Goal: Transaction & Acquisition: Book appointment/travel/reservation

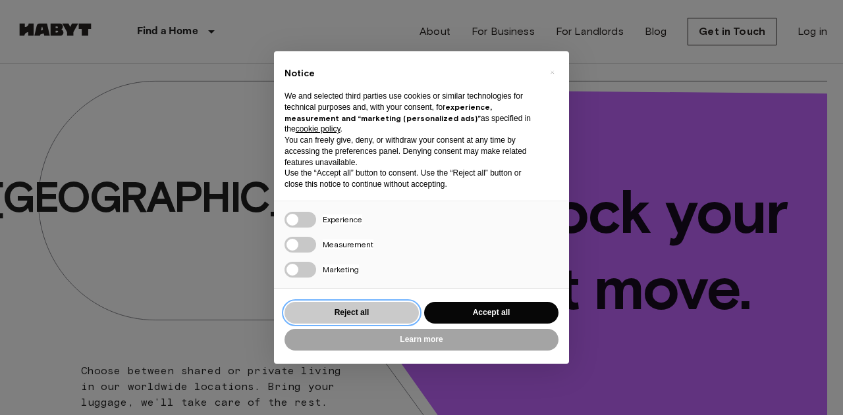
click at [348, 308] on button "Reject all" at bounding box center [351, 313] width 134 height 22
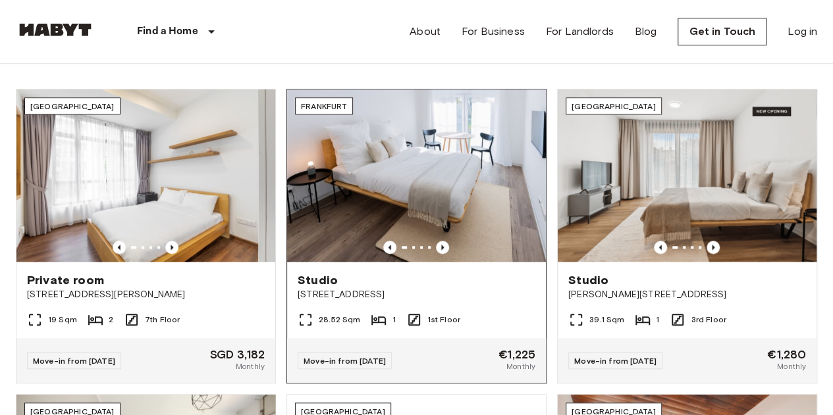
scroll to position [395, 0]
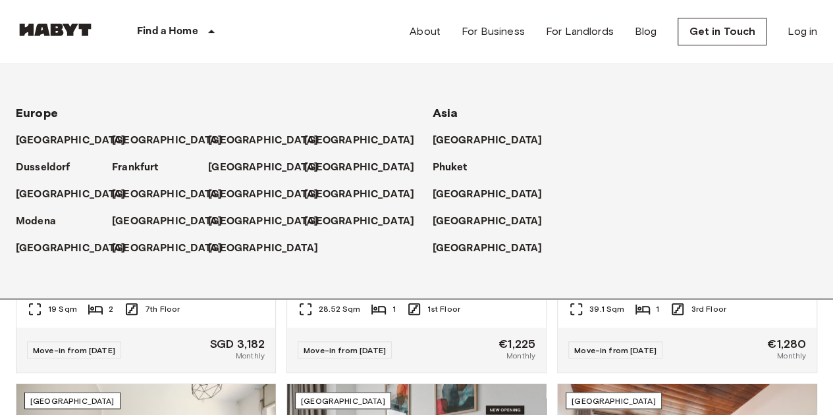
click at [202, 24] on div "Find a Home" at bounding box center [178, 31] width 167 height 63
click at [456, 221] on p "[GEOGRAPHIC_DATA]" at bounding box center [490, 222] width 110 height 16
click at [486, 221] on link "[GEOGRAPHIC_DATA]" at bounding box center [496, 222] width 123 height 16
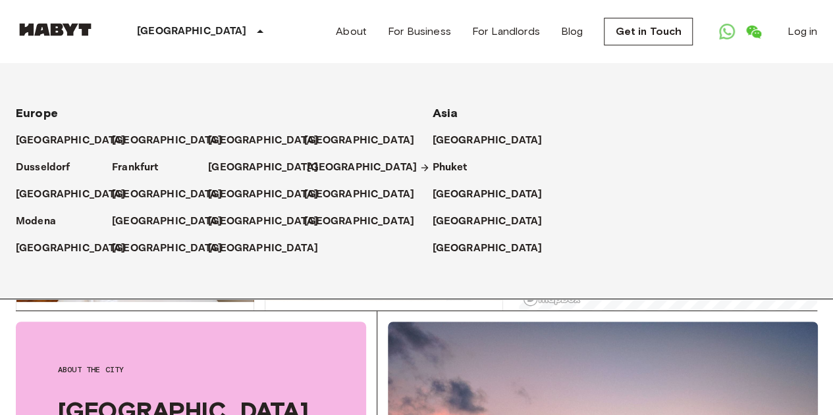
scroll to position [263, 0]
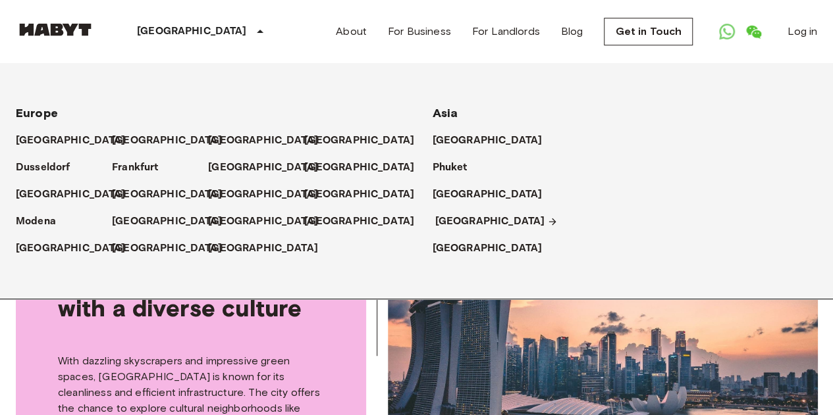
click at [462, 223] on p "[GEOGRAPHIC_DATA]" at bounding box center [490, 222] width 110 height 16
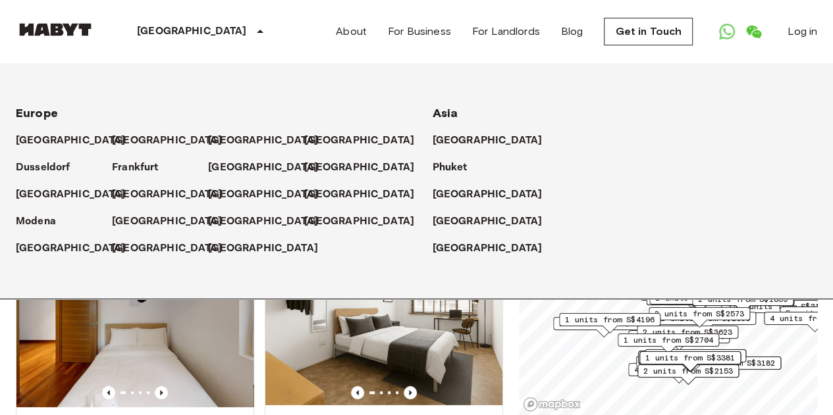
click at [252, 31] on icon at bounding box center [260, 32] width 16 height 16
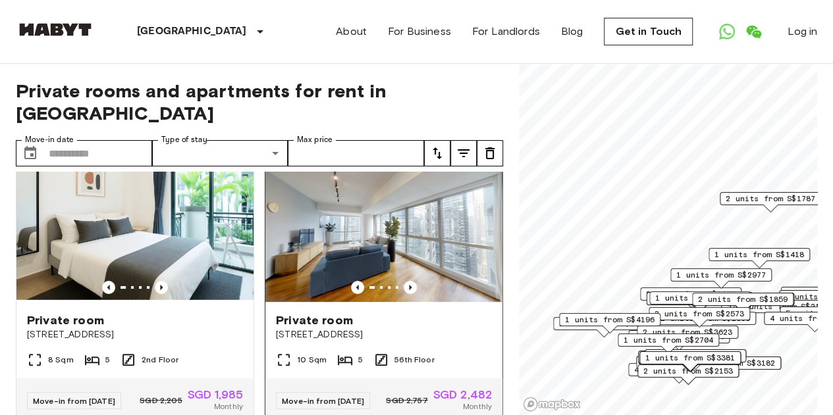
scroll to position [66, 0]
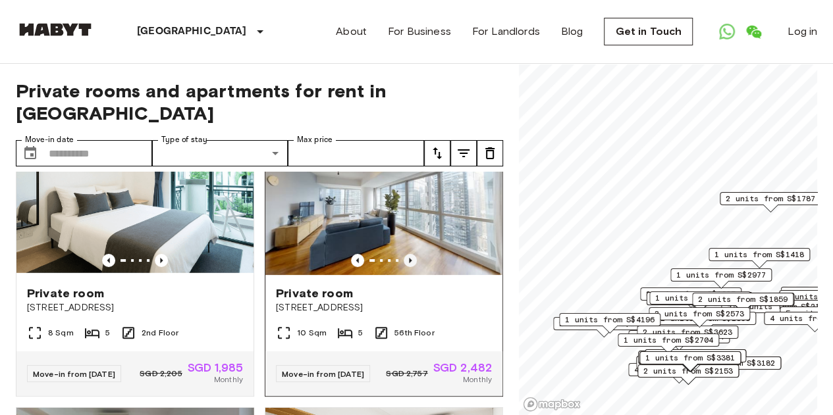
click at [408, 254] on icon "Previous image" at bounding box center [410, 260] width 13 height 13
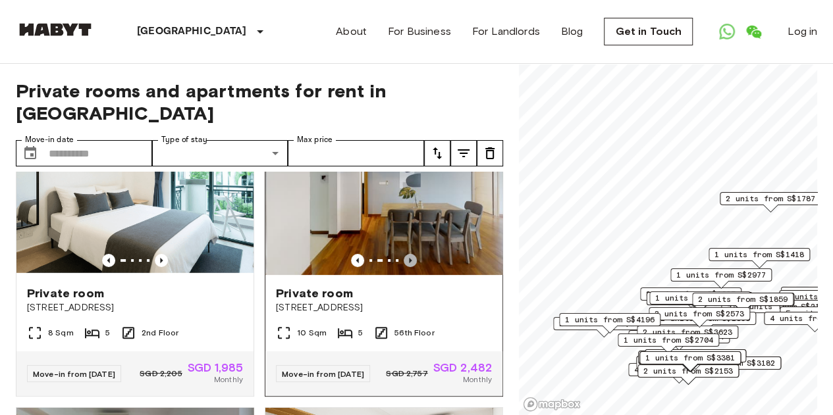
click at [408, 254] on icon "Previous image" at bounding box center [410, 260] width 13 height 13
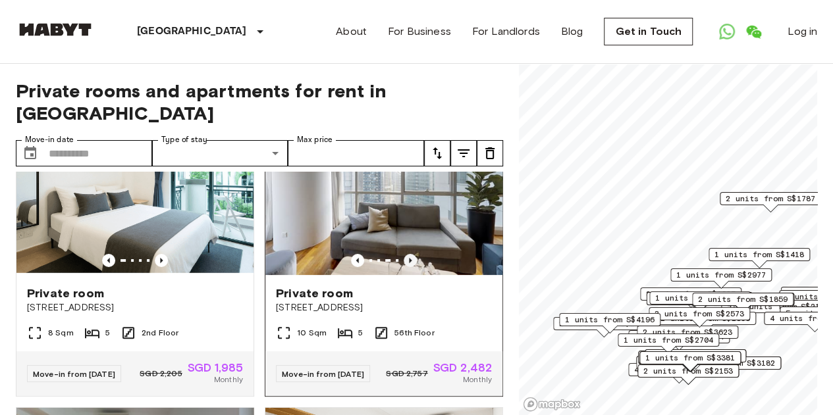
click at [408, 254] on icon "Previous image" at bounding box center [410, 260] width 13 height 13
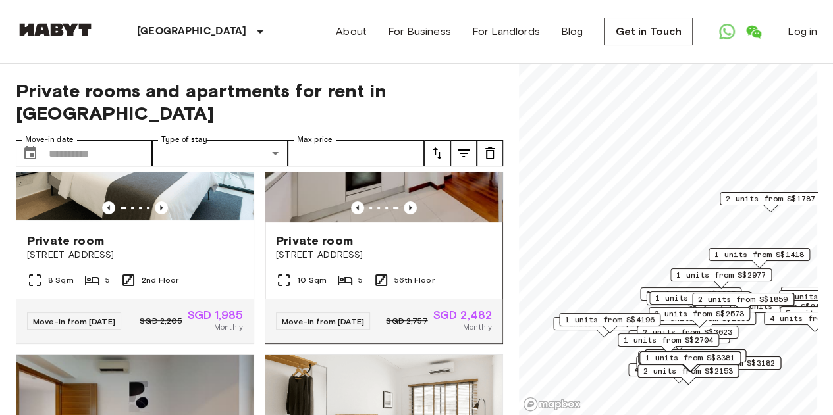
scroll to position [198, 0]
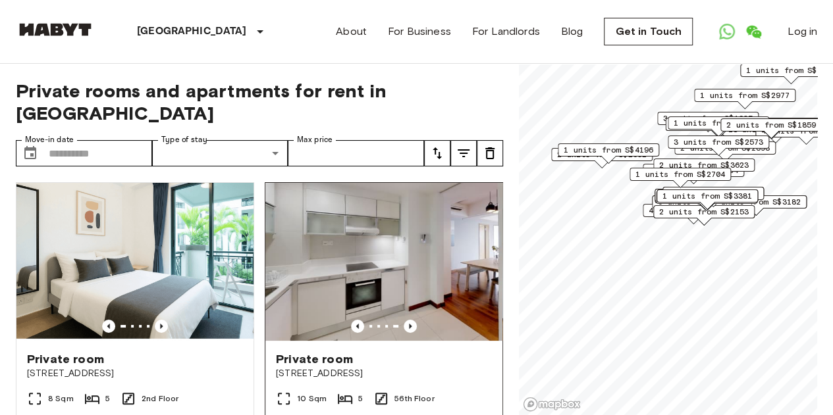
click at [427, 231] on img at bounding box center [383, 262] width 237 height 158
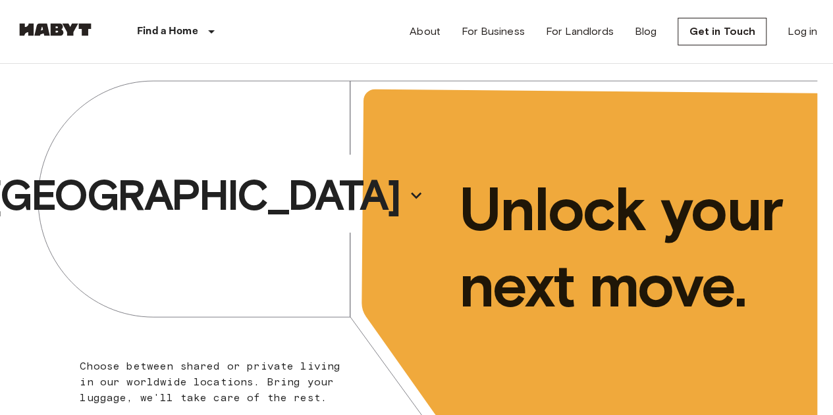
scroll to position [395, 0]
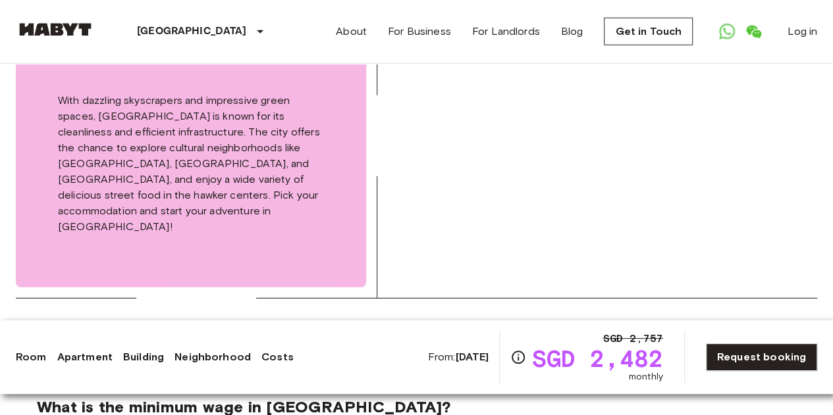
scroll to position [1909, 0]
